Goal: Communication & Community: Answer question/provide support

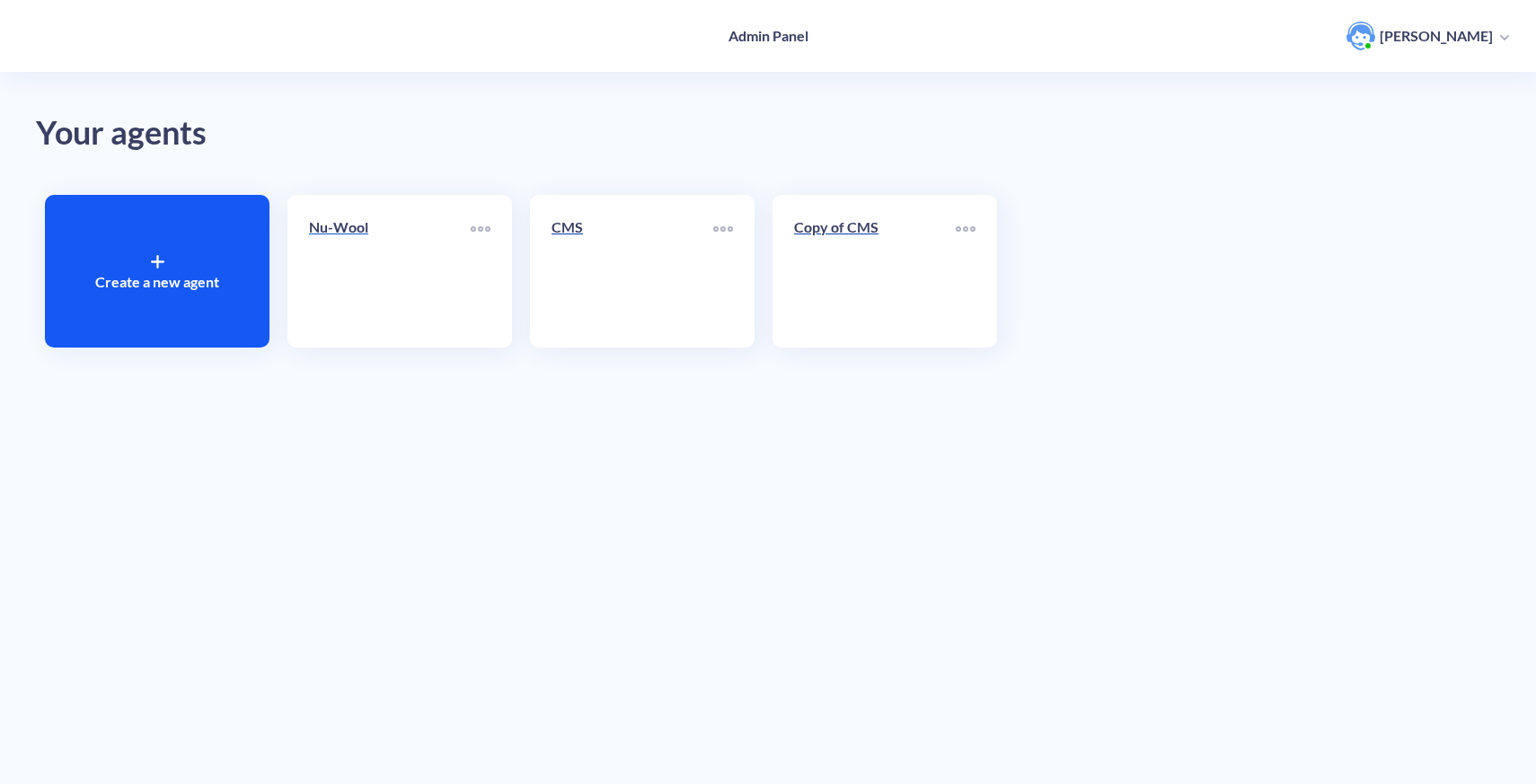
click at [399, 308] on link "Nu-Wool" at bounding box center [390, 271] width 162 height 110
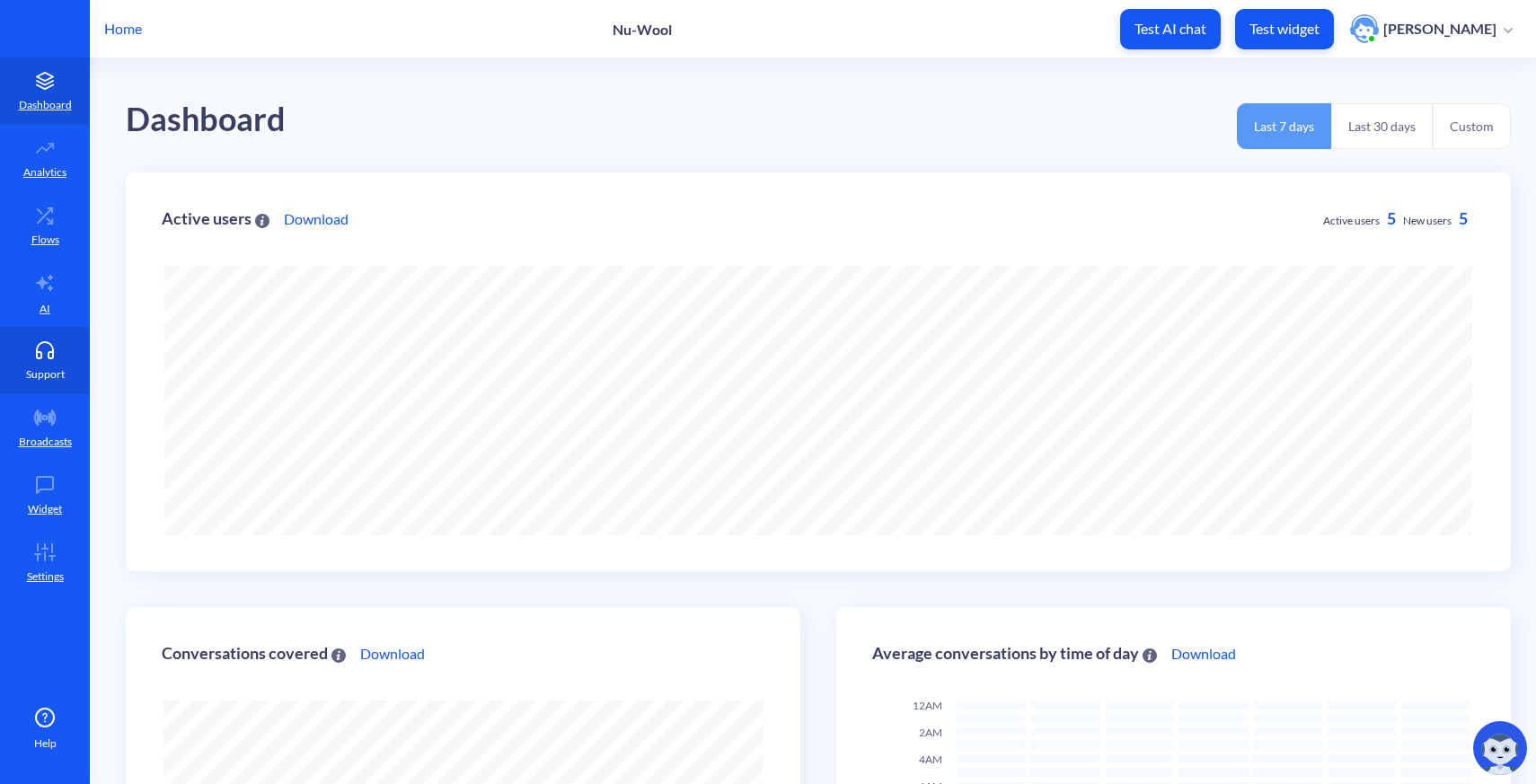
click at [35, 379] on p "Support" at bounding box center [45, 374] width 38 height 16
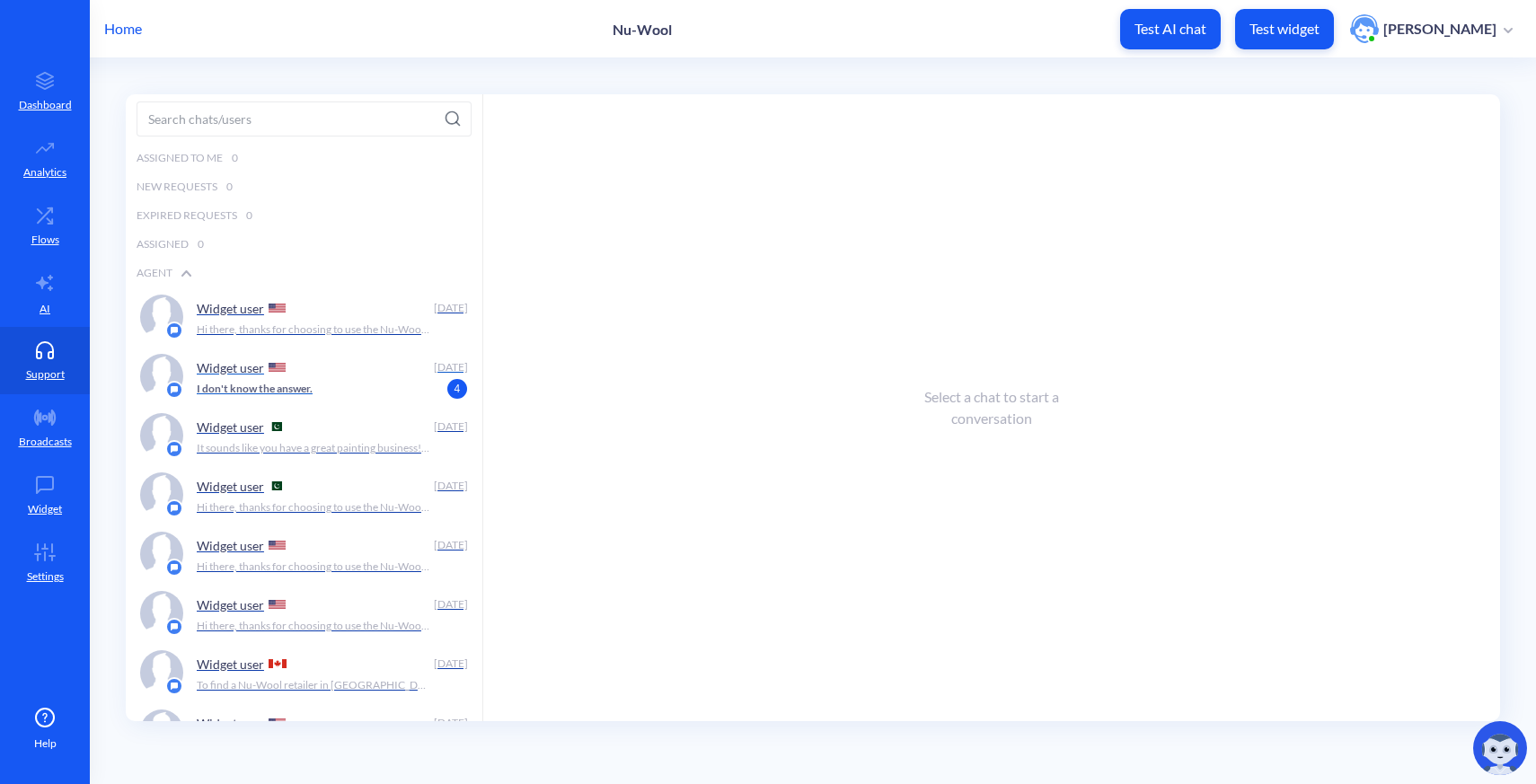
click at [307, 390] on p "I don't know the answer." at bounding box center [254, 389] width 115 height 16
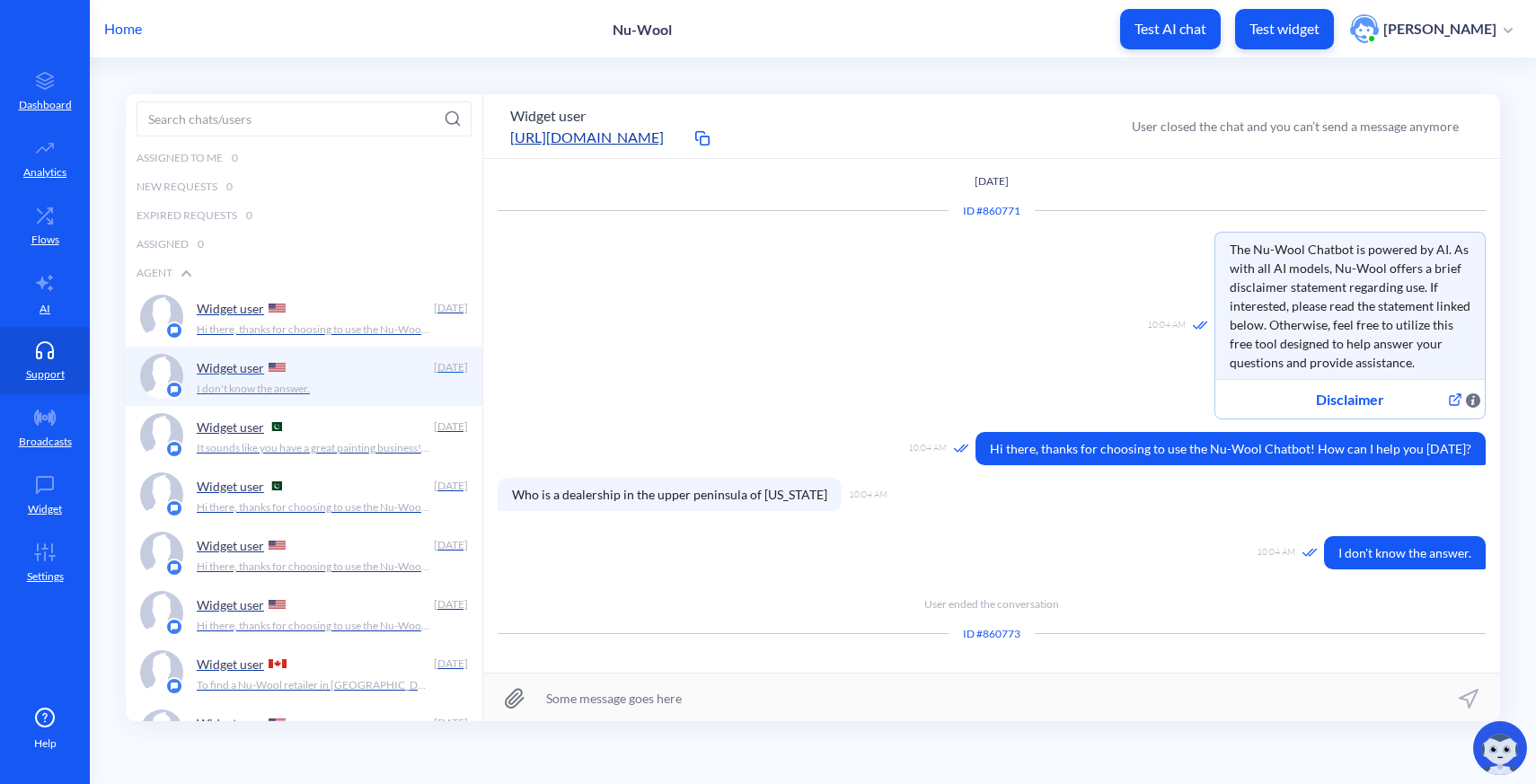
scroll to position [1, 0]
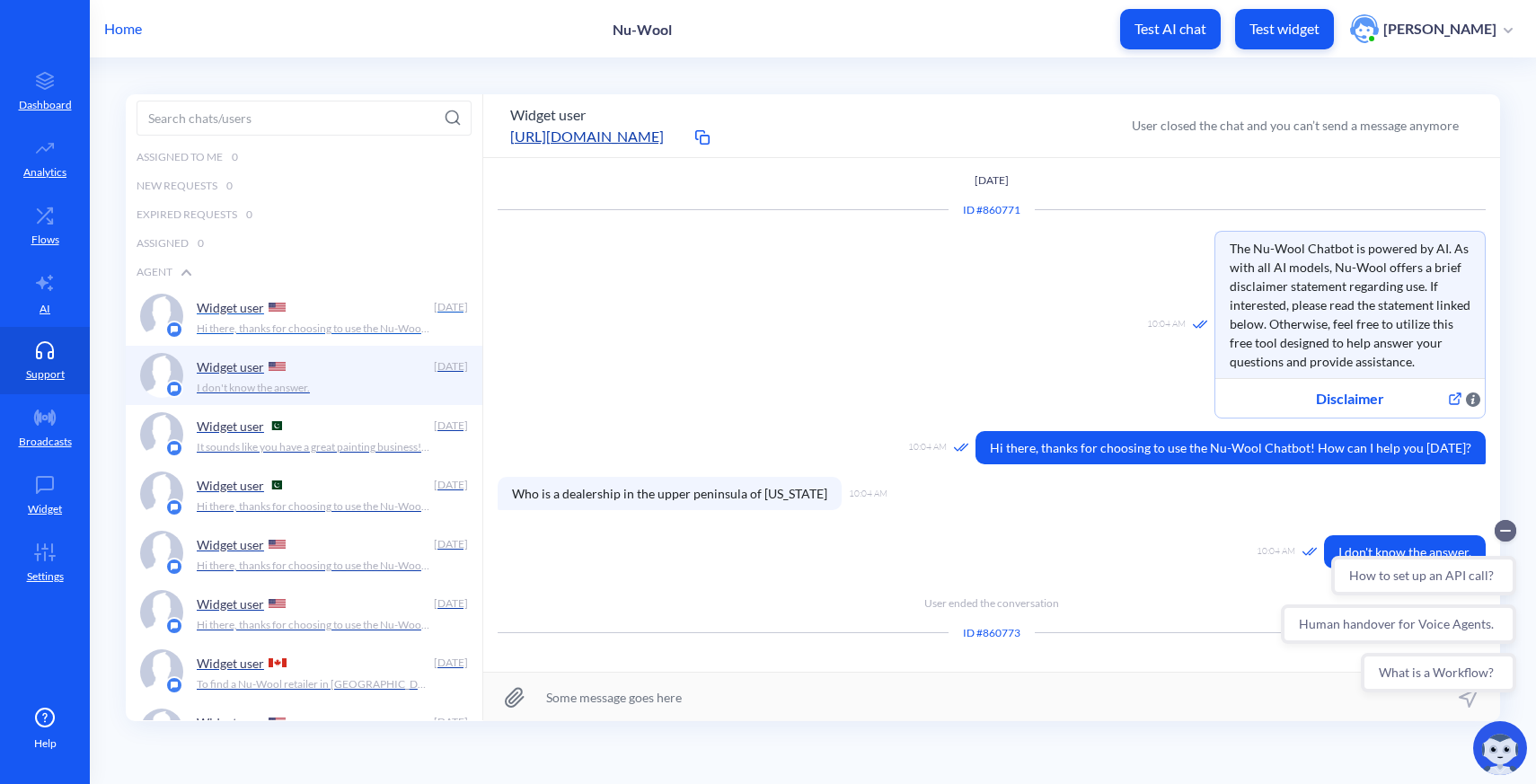
click at [354, 319] on div "Widget user" at bounding box center [311, 307] width 230 height 27
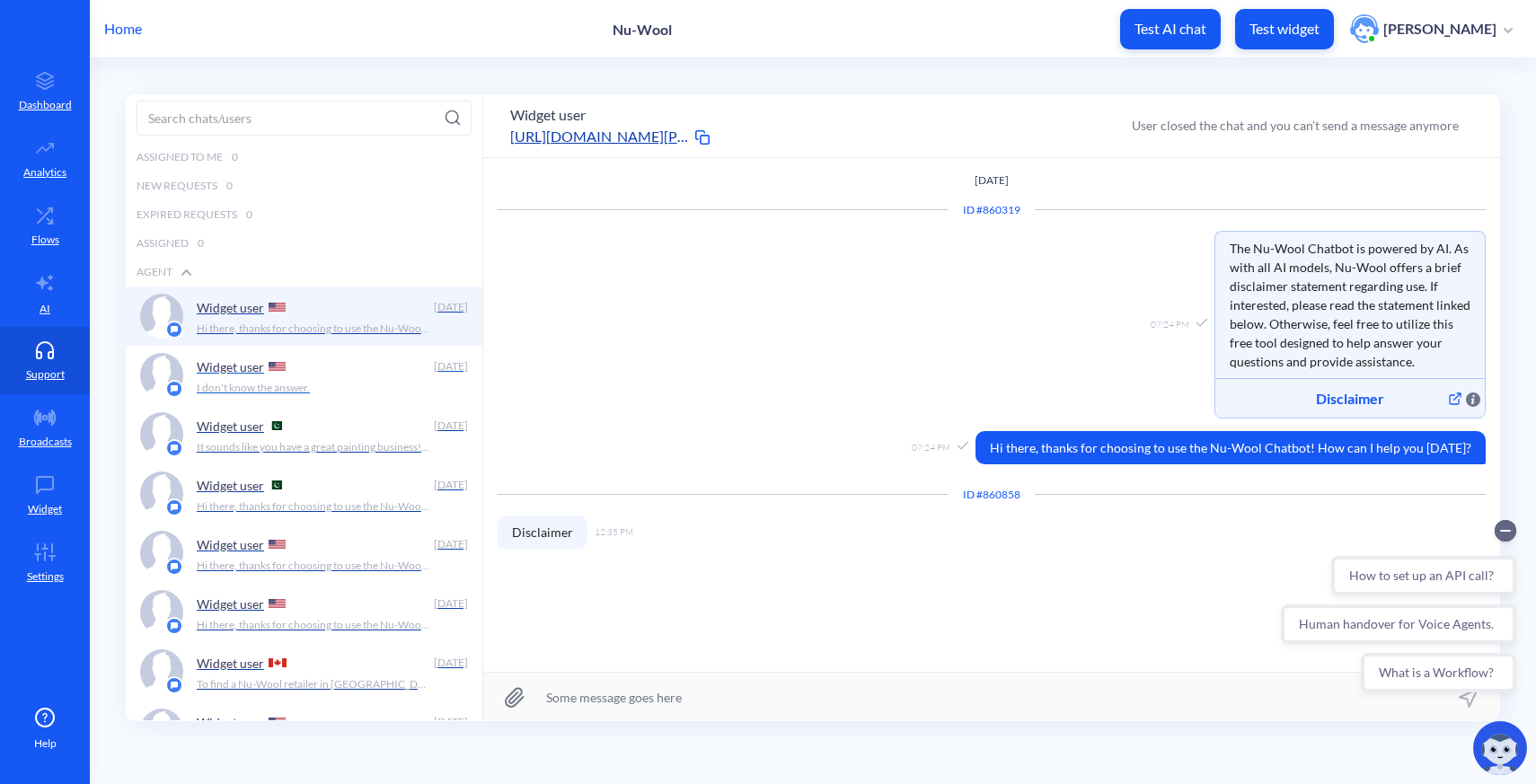
click at [337, 371] on div "Widget user" at bounding box center [311, 367] width 230 height 27
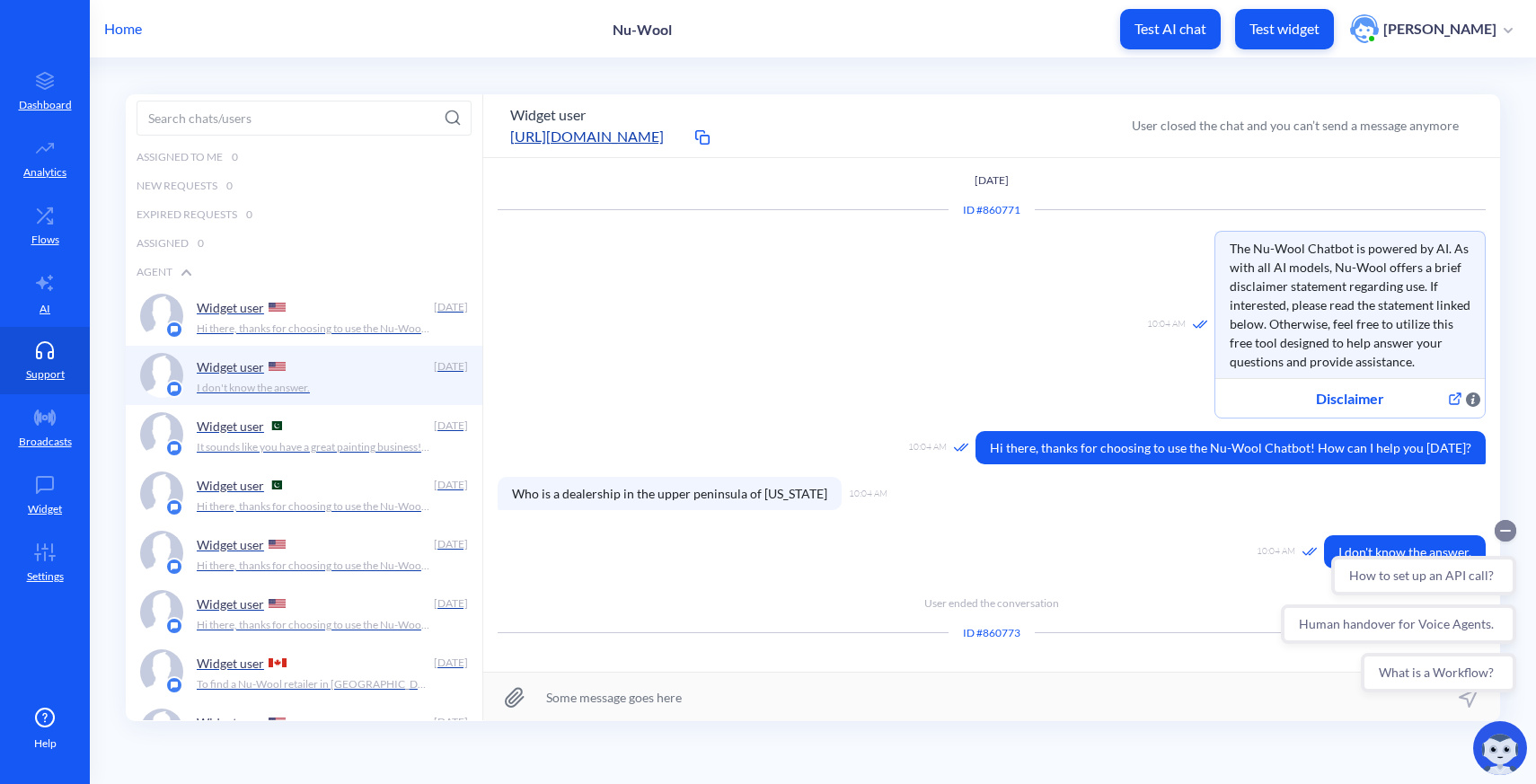
click at [1509, 536] on circle "Collapse conversation starters" at bounding box center [1505, 530] width 21 height 21
